Goal: Navigation & Orientation: Find specific page/section

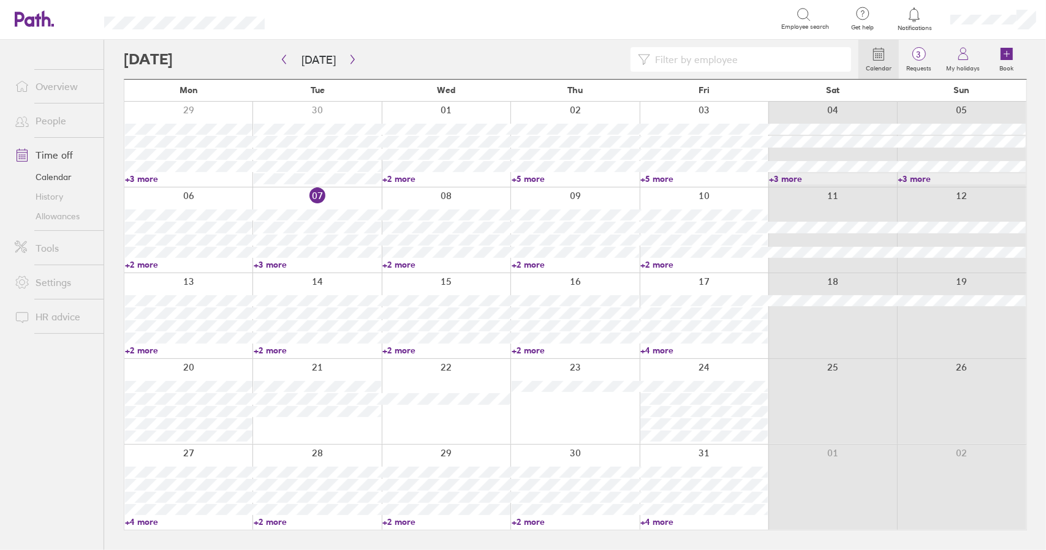
click at [59, 153] on link "Time off" at bounding box center [54, 155] width 99 height 25
click at [53, 158] on link "Time off" at bounding box center [54, 155] width 99 height 25
click at [57, 156] on link "Time off" at bounding box center [54, 155] width 99 height 25
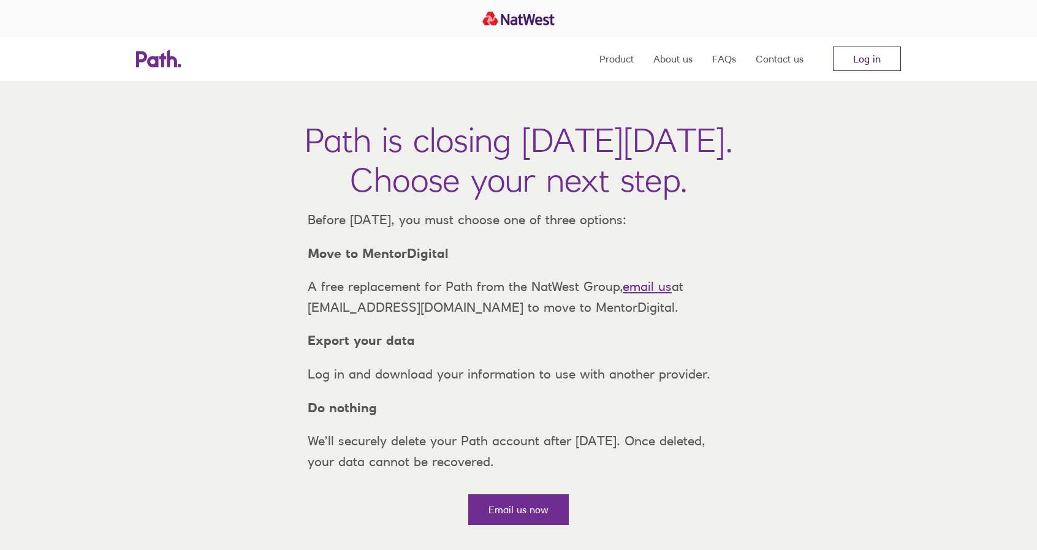
click at [868, 63] on link "Log in" at bounding box center [867, 59] width 68 height 25
